Goal: Transaction & Acquisition: Purchase product/service

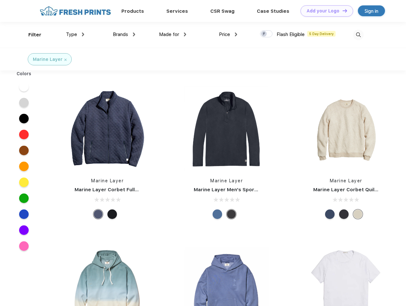
click at [324, 11] on link "Add your Logo Design Tool" at bounding box center [327, 10] width 53 height 11
click at [0, 0] on div "Design Tool" at bounding box center [0, 0] width 0 height 0
click at [342, 11] on link "Add your Logo Design Tool" at bounding box center [327, 10] width 53 height 11
click at [31, 35] on div "Filter" at bounding box center [34, 34] width 13 height 7
click at [75, 34] on span "Type" at bounding box center [71, 35] width 11 height 6
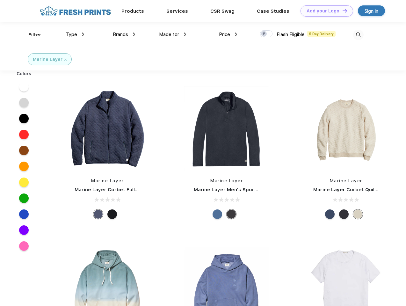
click at [124, 34] on span "Brands" at bounding box center [120, 35] width 15 height 6
click at [173, 34] on span "Made for" at bounding box center [169, 35] width 20 height 6
click at [228, 34] on span "Price" at bounding box center [224, 35] width 11 height 6
click at [266, 34] on div at bounding box center [266, 33] width 12 height 7
click at [264, 34] on input "checkbox" at bounding box center [262, 32] width 4 height 4
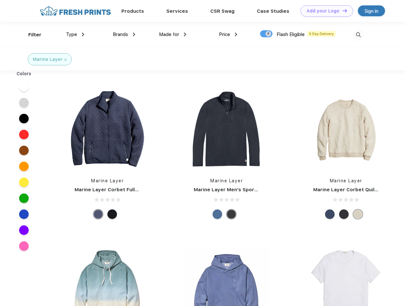
click at [358, 35] on img at bounding box center [358, 35] width 11 height 11
